Goal: Task Accomplishment & Management: Use online tool/utility

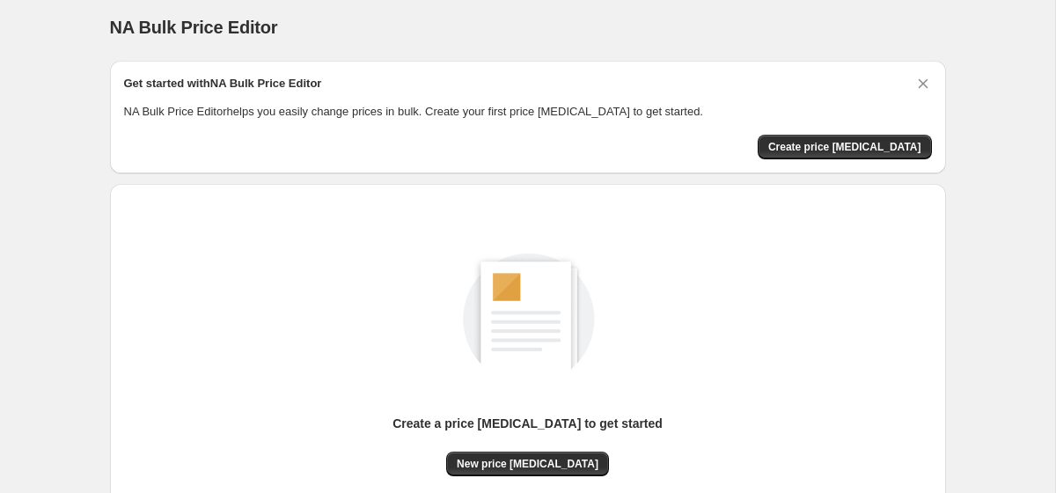
scroll to position [29, 0]
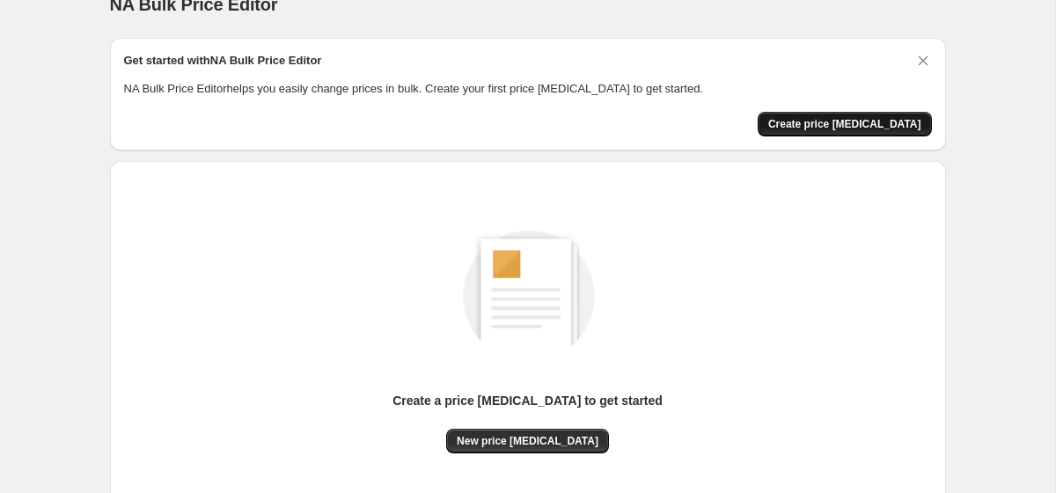
click at [833, 120] on span "Create price [MEDICAL_DATA]" at bounding box center [844, 124] width 153 height 14
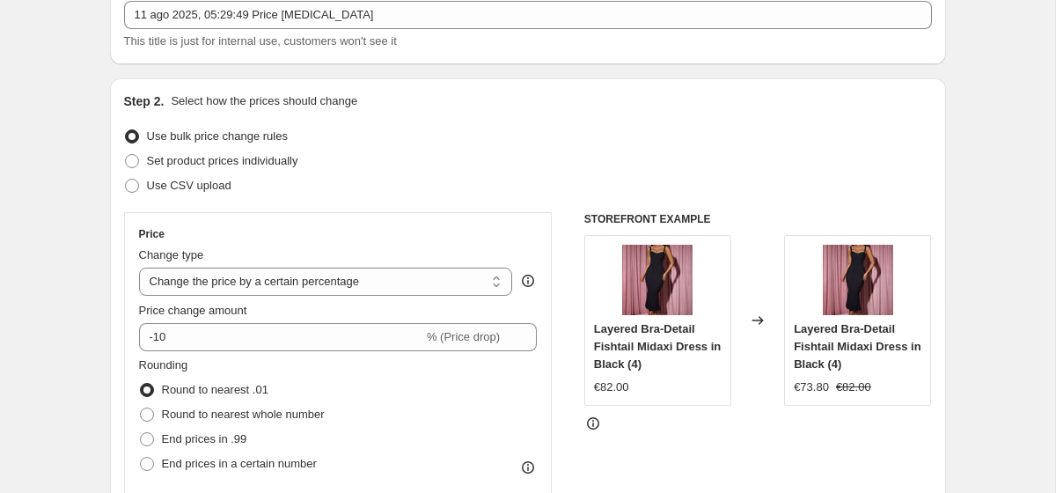
scroll to position [147, 0]
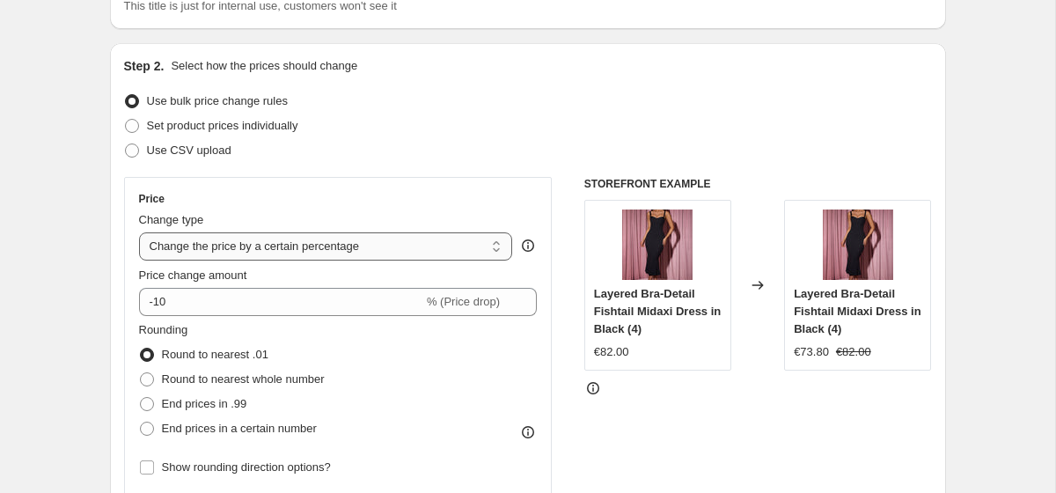
click at [239, 256] on select "Change the price to a certain amount Change the price by a certain amount Chang…" at bounding box center [326, 246] width 374 height 28
select select "to"
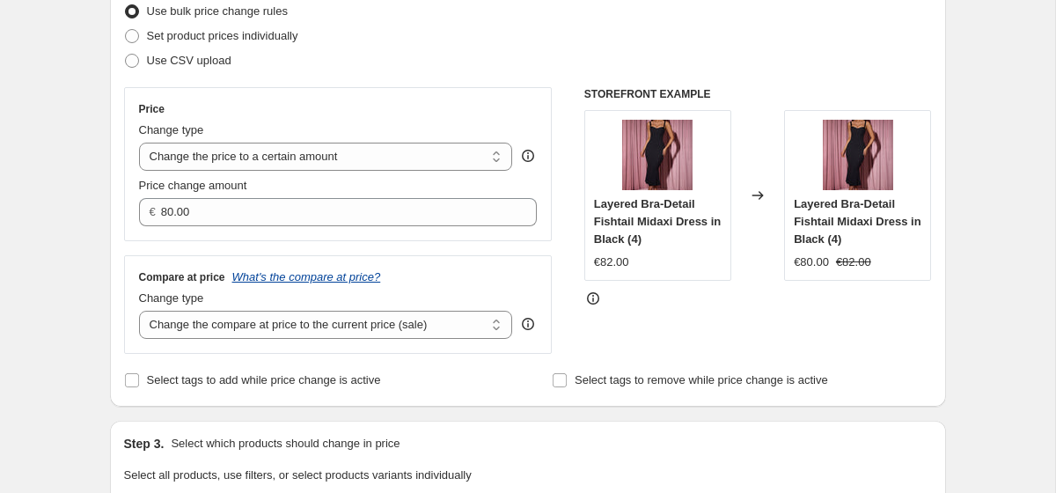
scroll to position [239, 0]
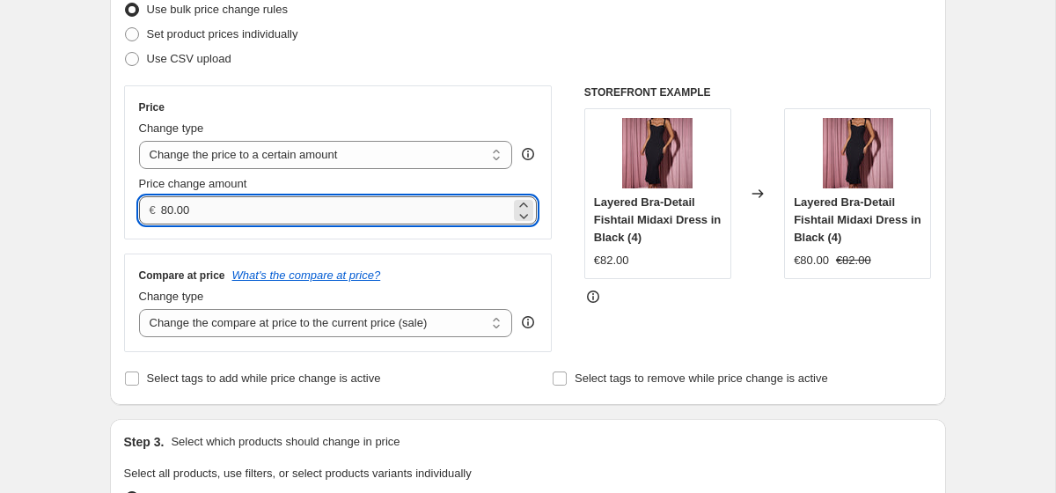
click at [174, 215] on input "80.00" at bounding box center [335, 210] width 349 height 28
click at [199, 209] on input "39.00" at bounding box center [335, 210] width 349 height 28
type input "39.90"
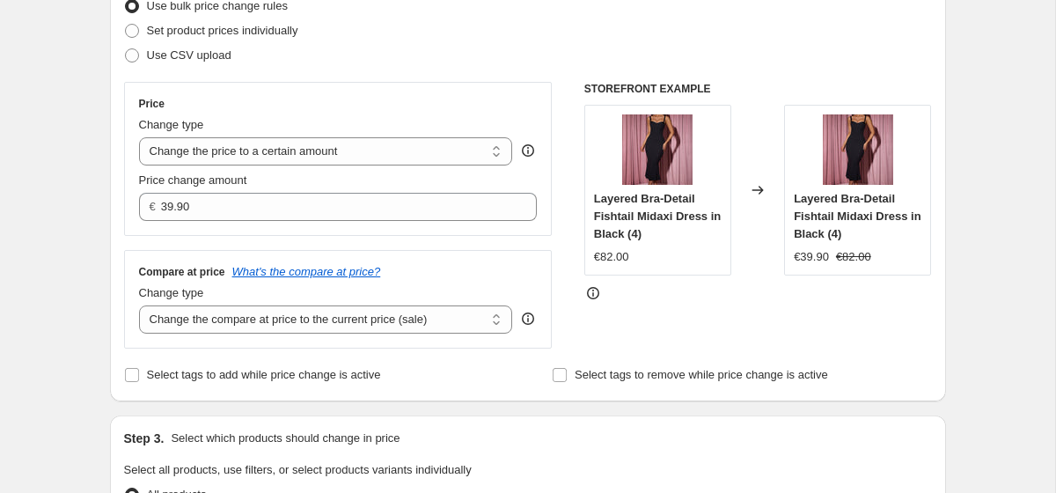
click at [354, 228] on div "Price Change type Change the price to a certain amount Change the price by a ce…" at bounding box center [338, 159] width 429 height 154
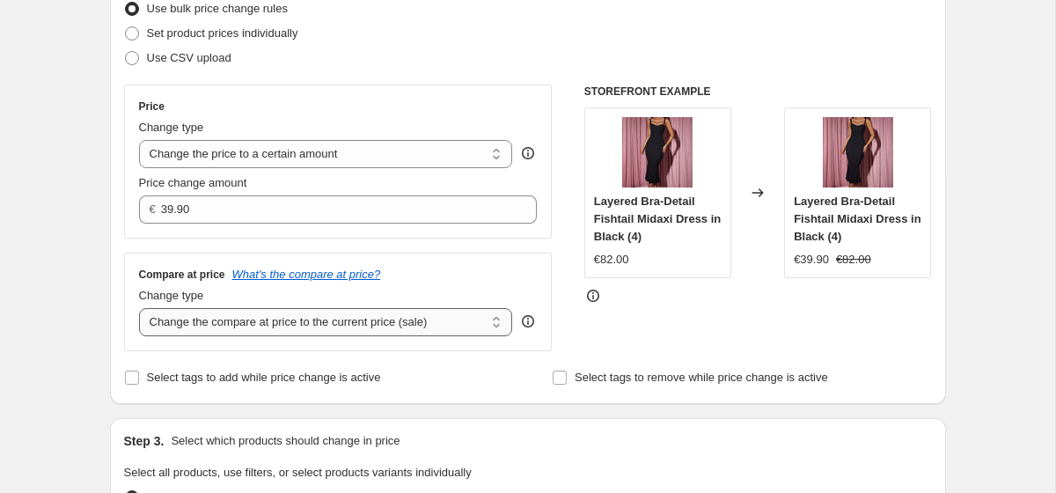
click at [329, 318] on select "Change the compare at price to the current price (sale) Change the compare at p…" at bounding box center [326, 322] width 374 height 28
select select "to"
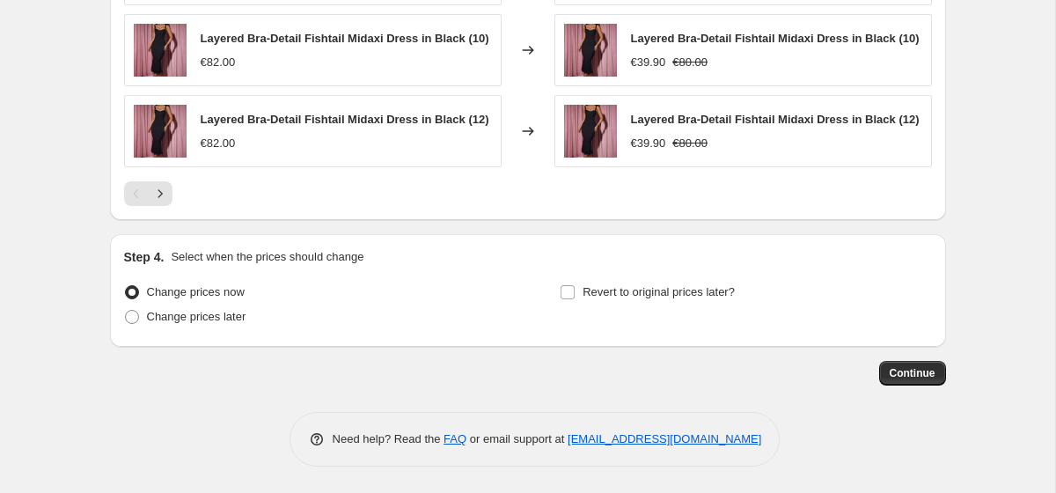
scroll to position [1192, 0]
click at [929, 374] on span "Continue" at bounding box center [913, 373] width 46 height 14
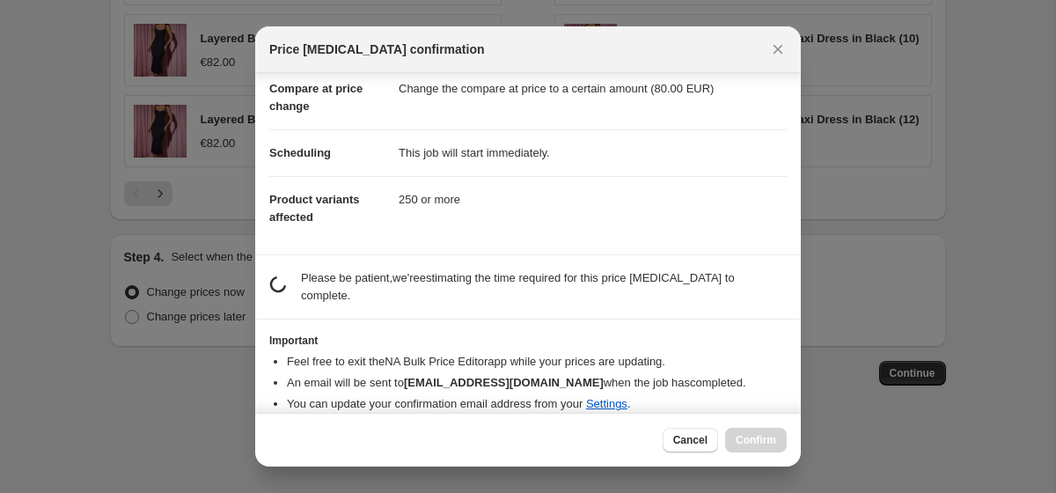
scroll to position [103, 0]
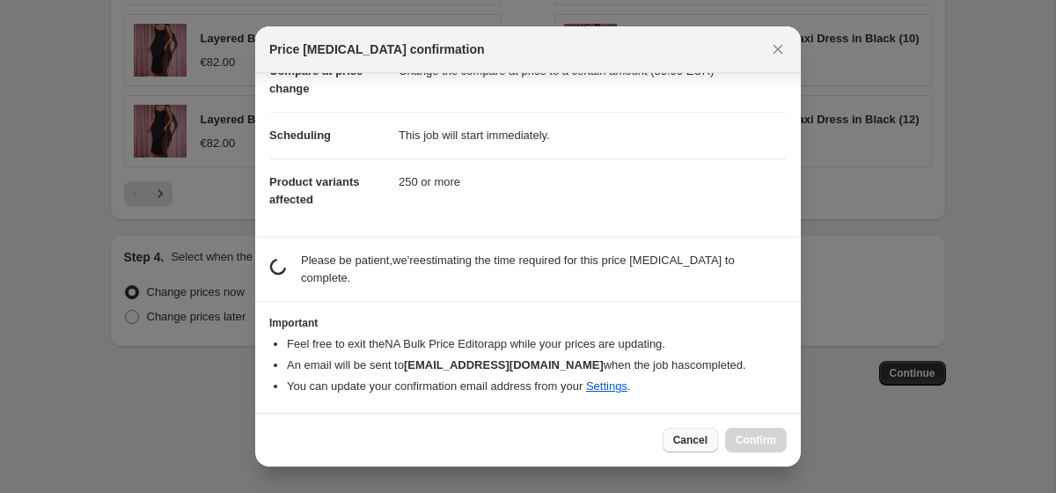
click at [690, 440] on span "Cancel" at bounding box center [690, 440] width 34 height 14
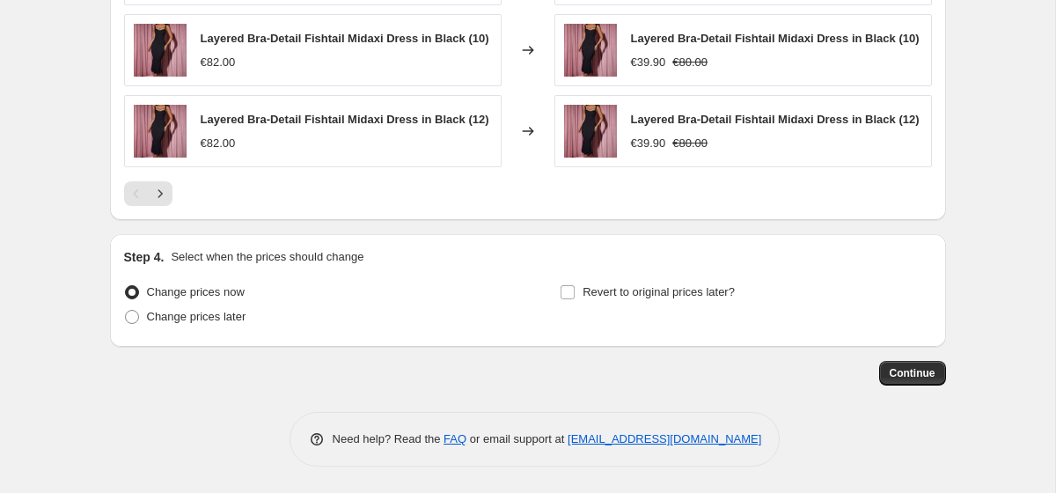
scroll to position [165, 0]
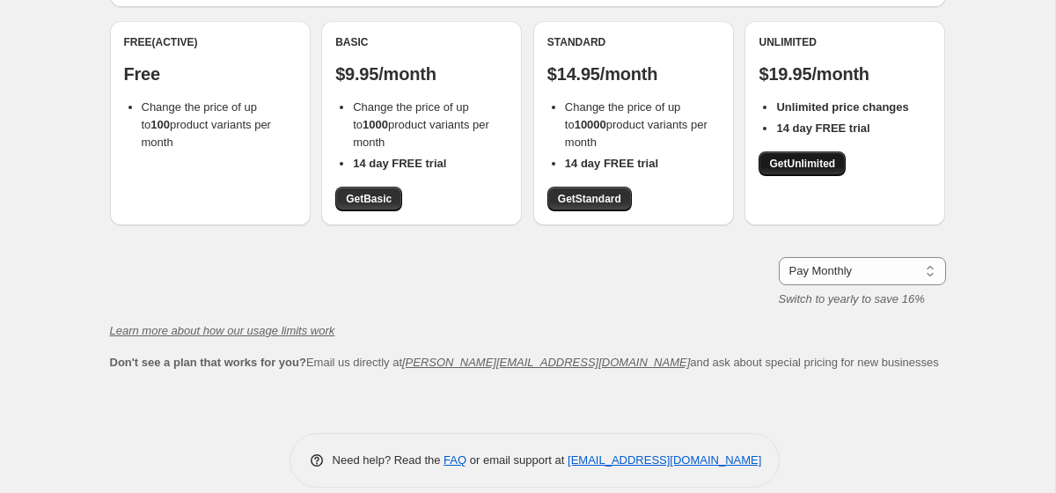
click at [826, 157] on span "Get Unlimited" at bounding box center [802, 164] width 66 height 14
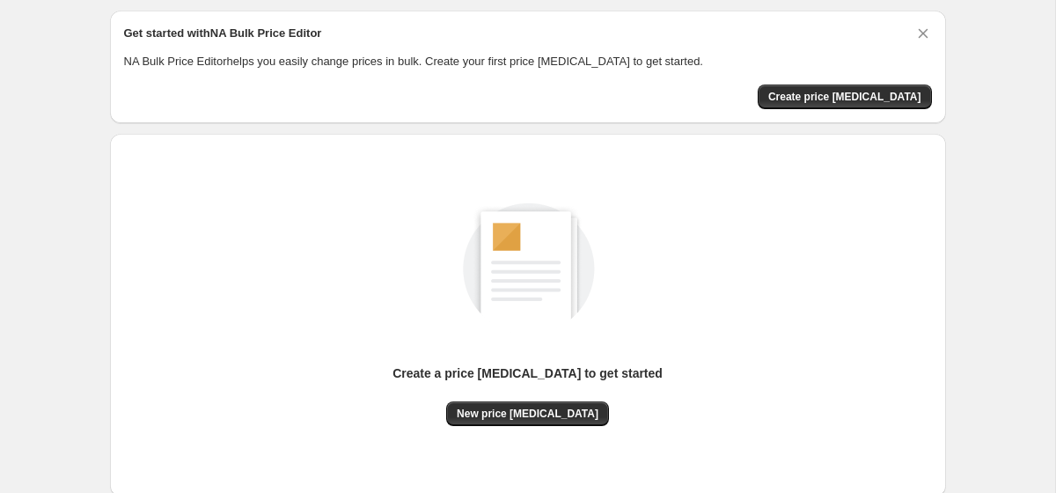
scroll to position [71, 0]
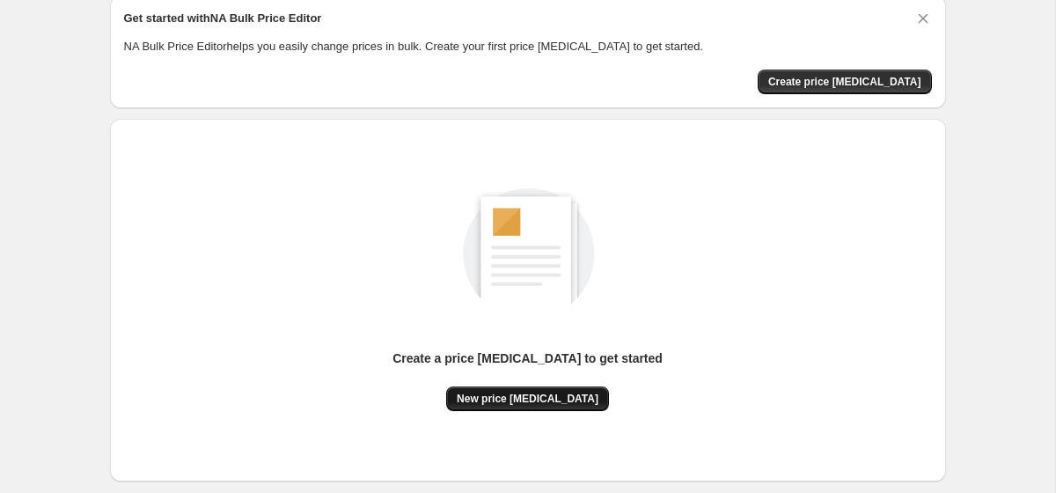
click at [554, 393] on span "New price [MEDICAL_DATA]" at bounding box center [528, 399] width 142 height 14
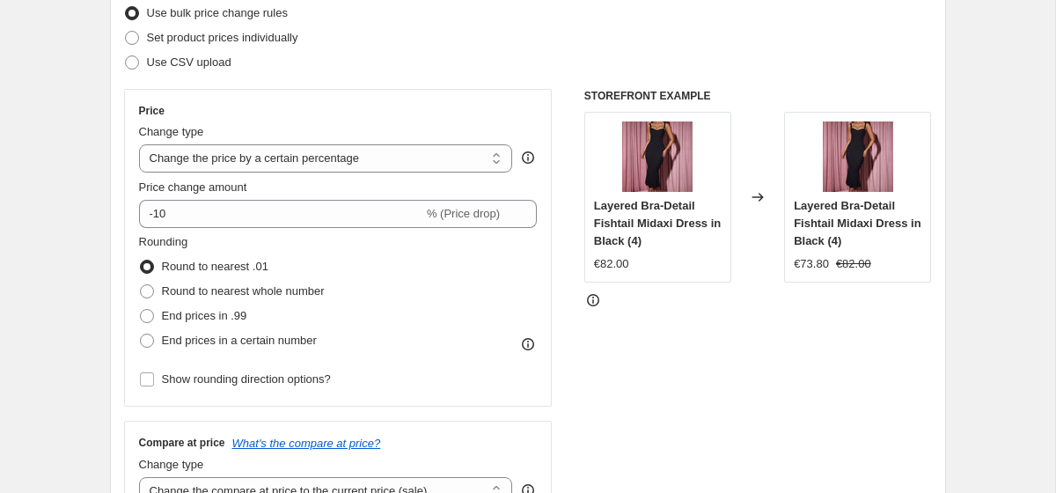
scroll to position [238, 0]
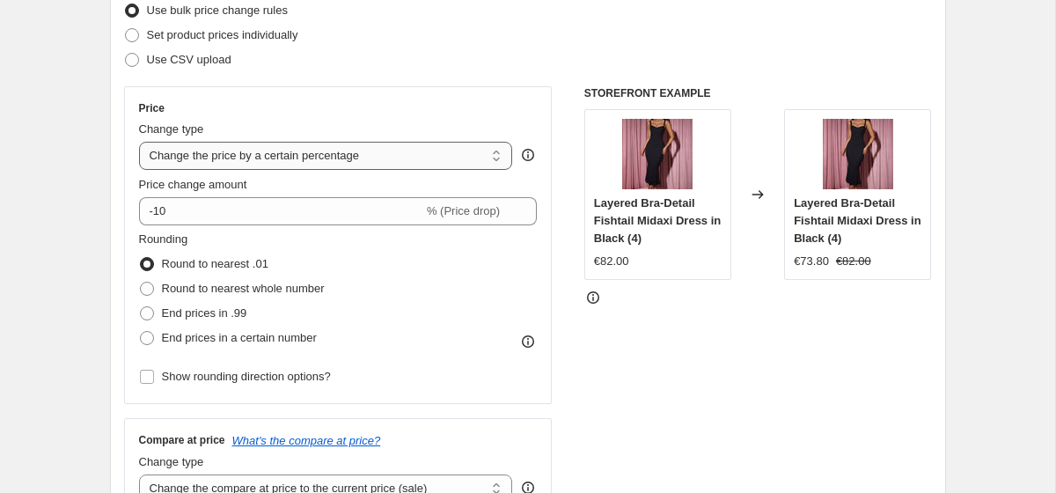
click at [319, 161] on select "Change the price to a certain amount Change the price by a certain amount Chang…" at bounding box center [326, 156] width 374 height 28
select select "to"
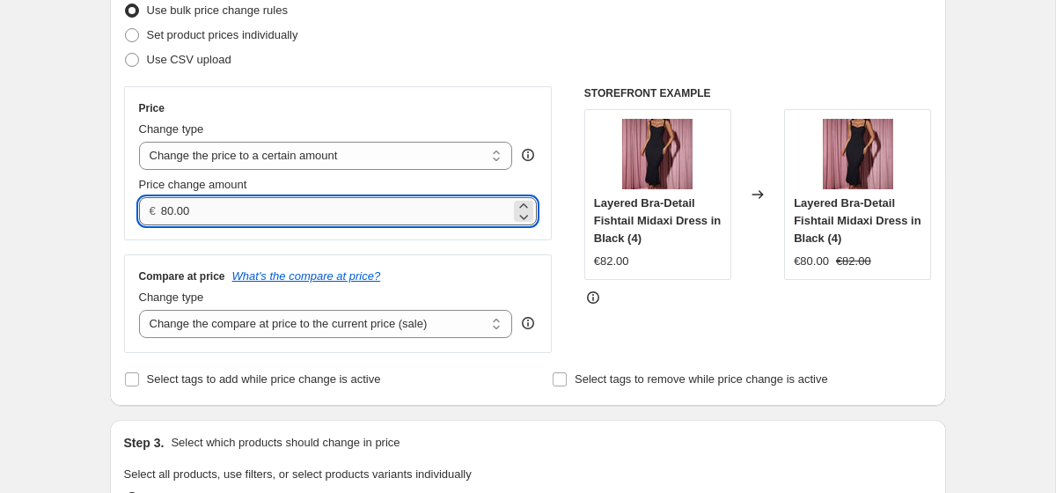
click at [308, 213] on input "80.00" at bounding box center [335, 211] width 349 height 28
type input "8"
type input "39.97"
click at [252, 319] on select "Change the compare at price to the current price (sale) Change the compare at p…" at bounding box center [326, 324] width 374 height 28
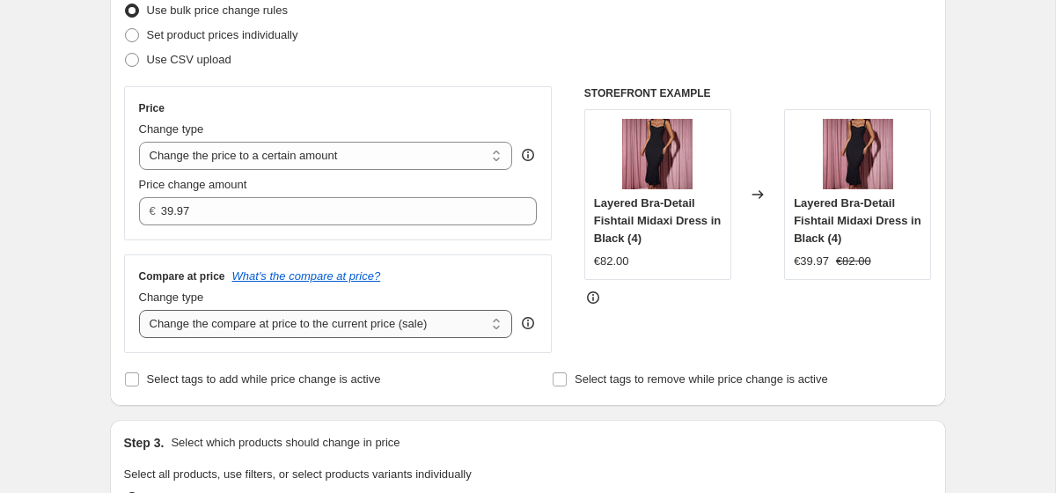
select select "to"
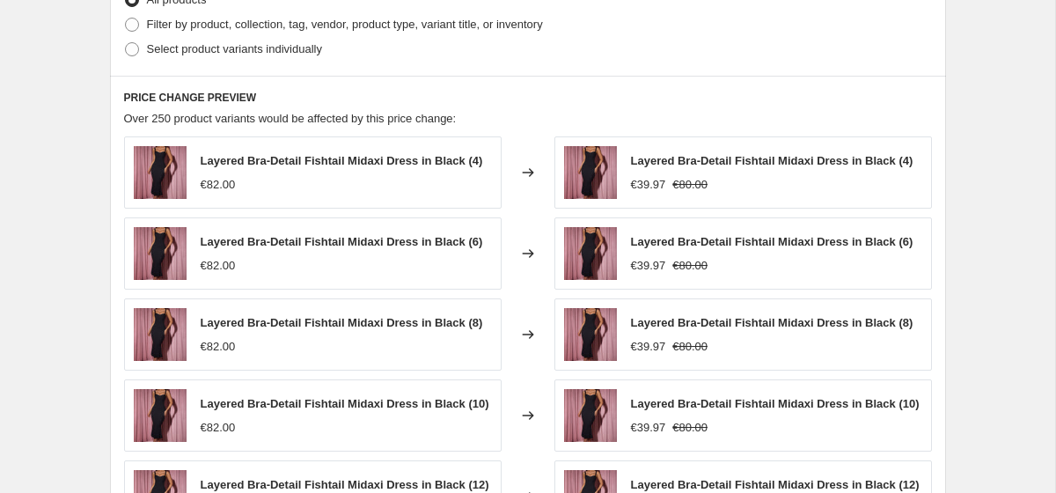
scroll to position [1192, 0]
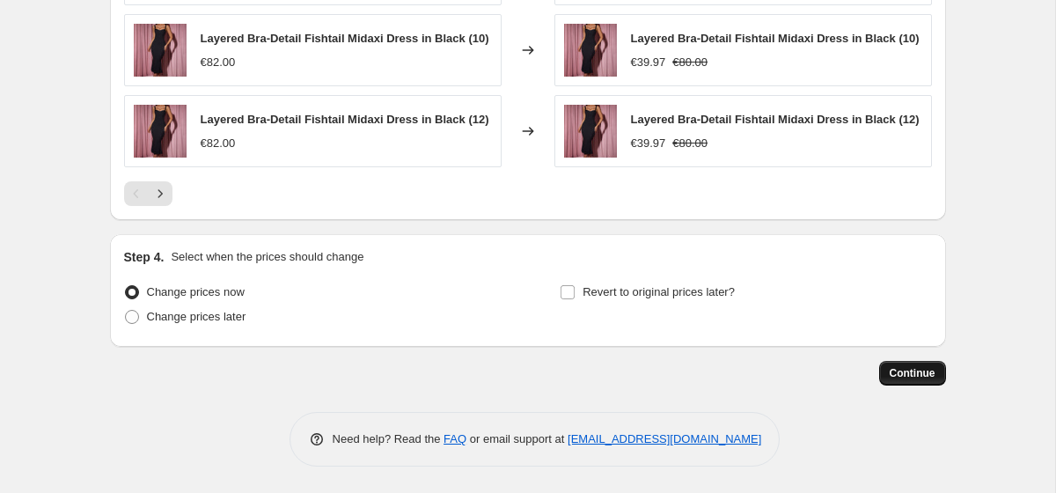
click at [933, 372] on span "Continue" at bounding box center [913, 373] width 46 height 14
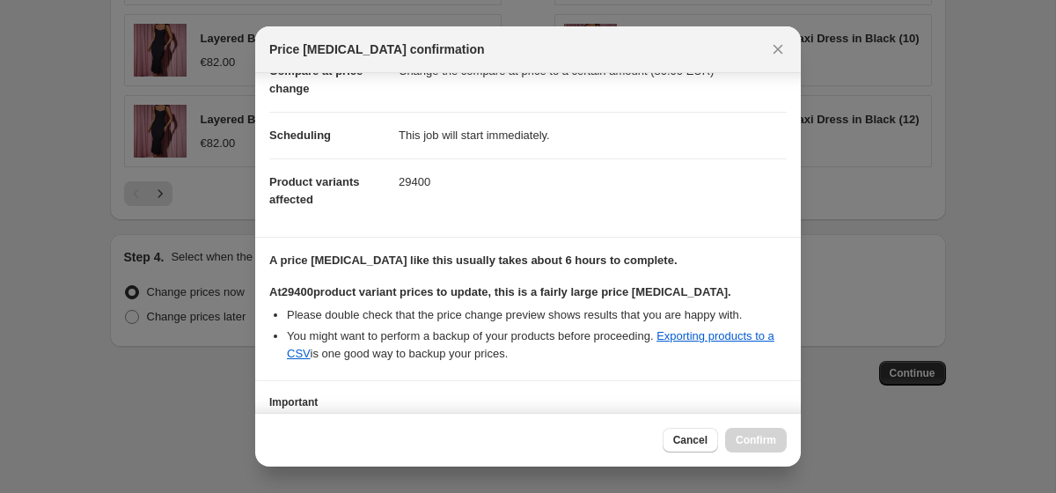
scroll to position [237, 0]
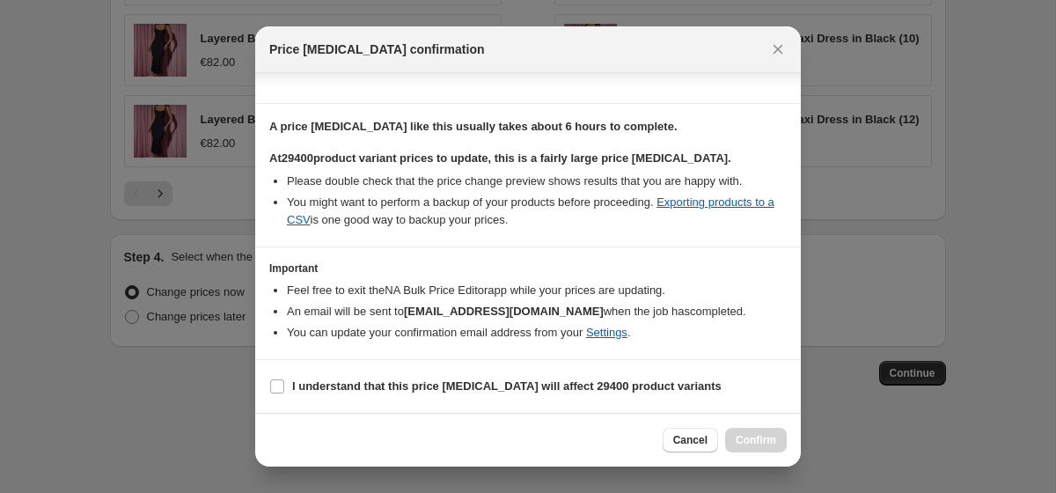
drag, startPoint x: 319, startPoint y: 390, endPoint x: 503, endPoint y: 407, distance: 185.7
click at [319, 390] on b "I understand that this price change job will affect 29400 product variants" at bounding box center [507, 385] width 430 height 13
click at [284, 390] on input "I understand that this price change job will affect 29400 product variants" at bounding box center [277, 386] width 14 height 14
checkbox input "true"
click at [742, 436] on span "Confirm" at bounding box center [756, 440] width 40 height 14
